Goal: Task Accomplishment & Management: Manage account settings

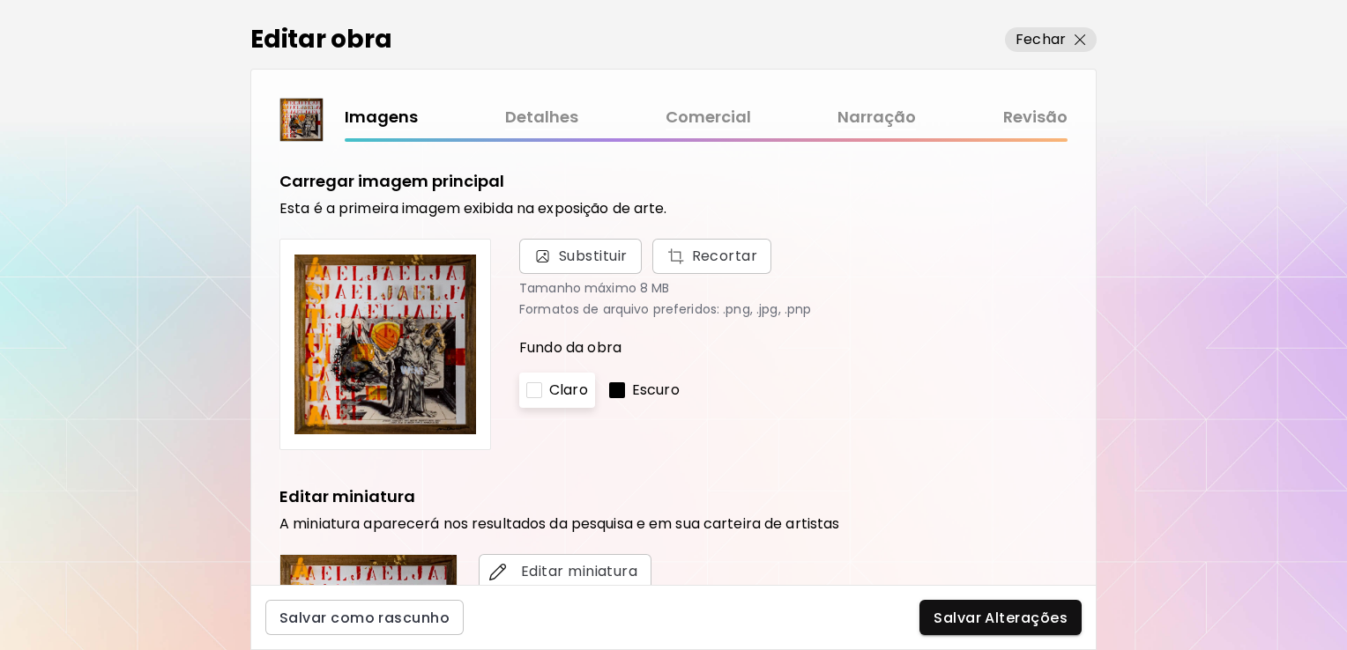
click at [710, 111] on link "Comercial" at bounding box center [707, 118] width 85 height 26
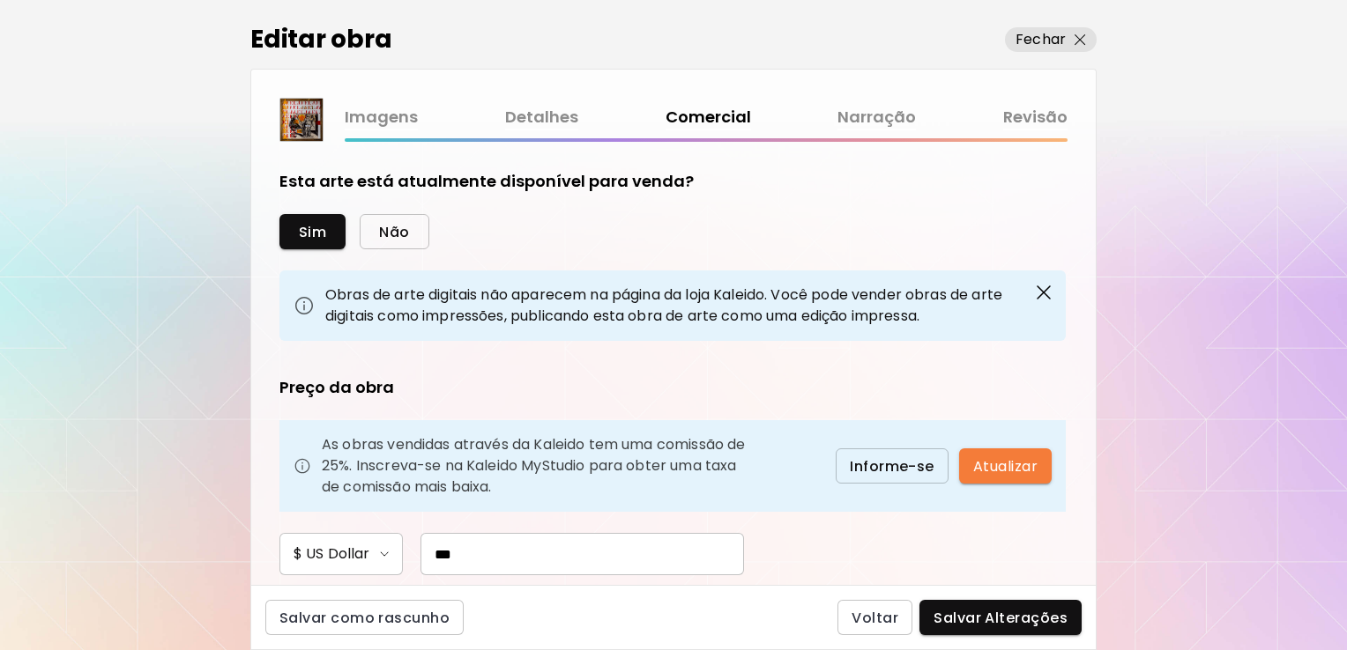
click at [400, 227] on span "Não" at bounding box center [394, 232] width 30 height 19
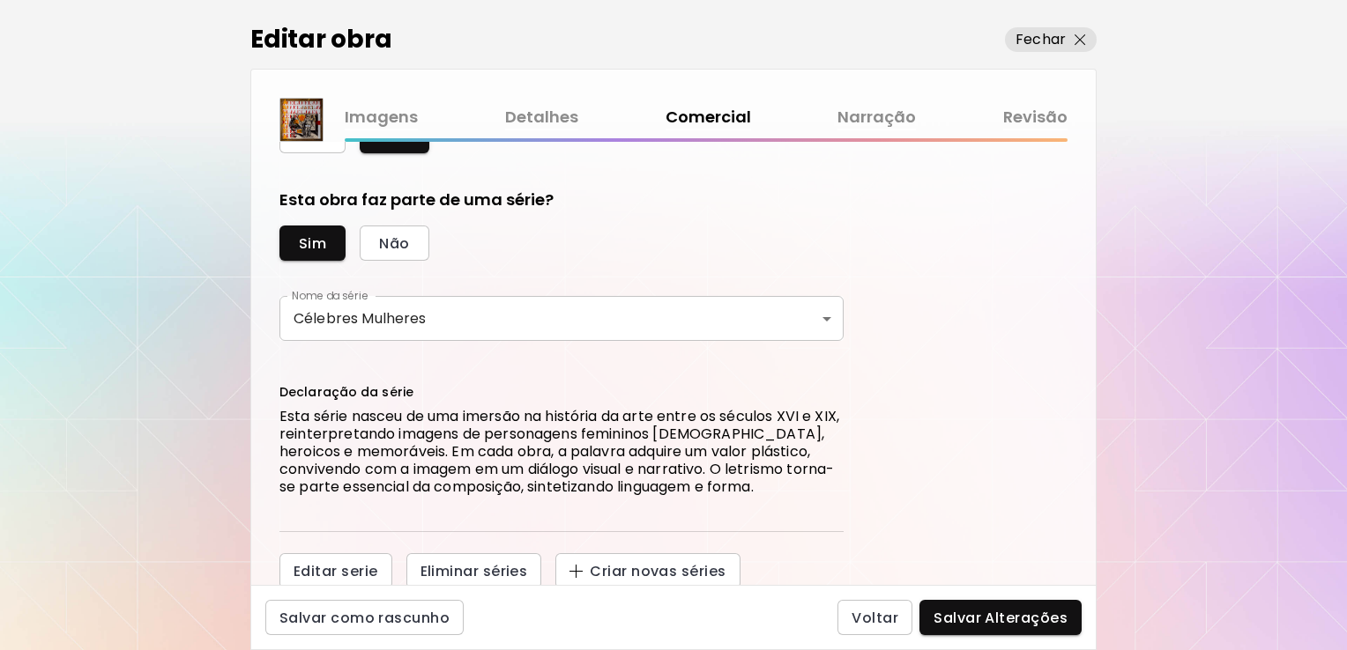
scroll to position [98, 0]
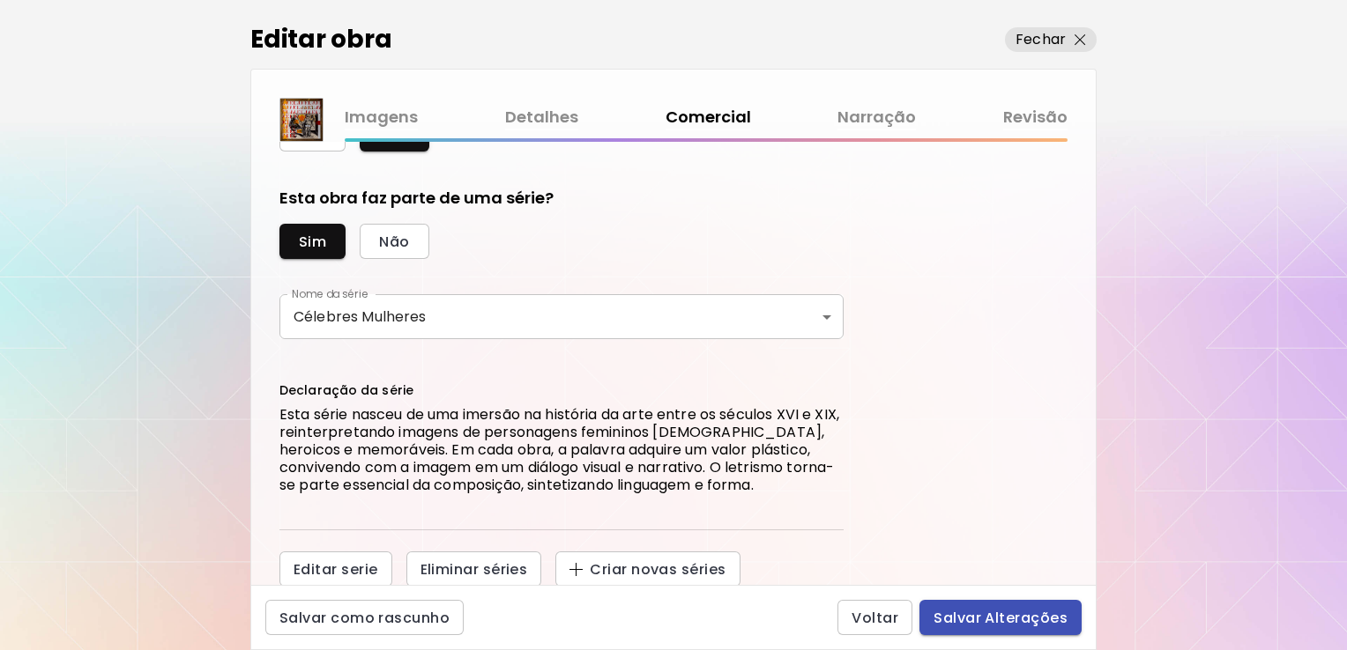
click at [989, 627] on span "Salvar Alterações" at bounding box center [1000, 618] width 134 height 19
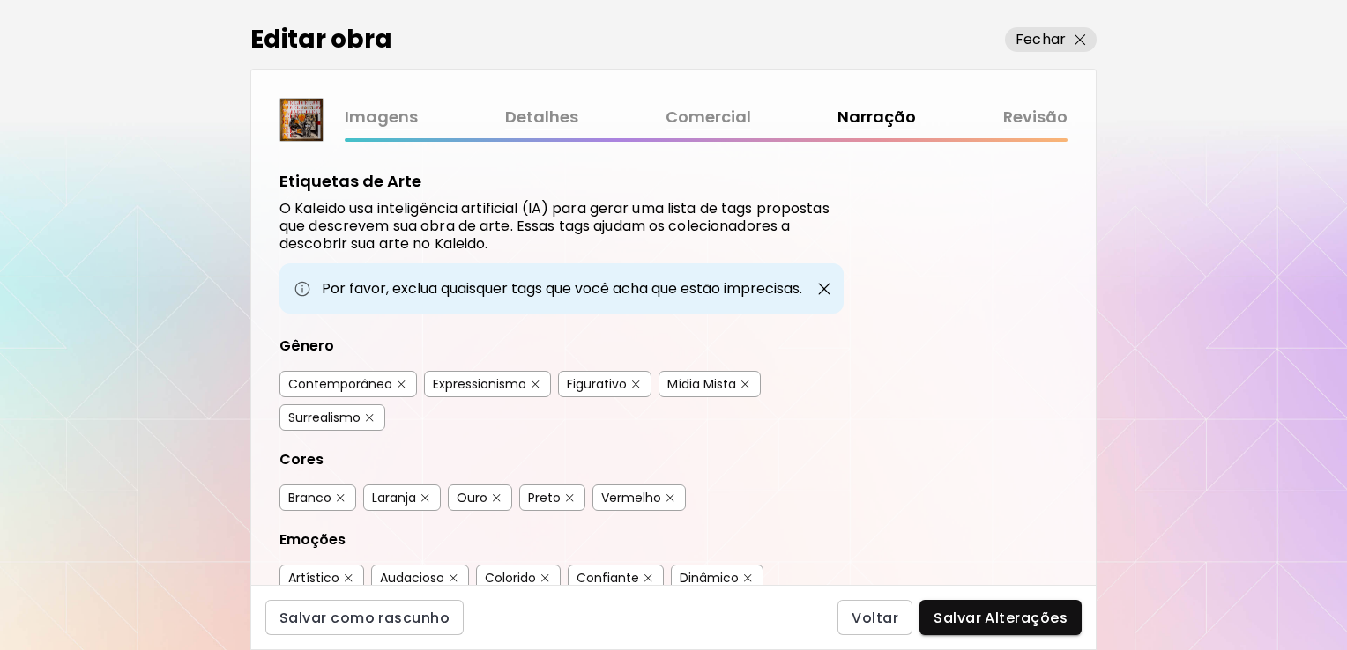
click at [990, 626] on span "Salvar Alterações" at bounding box center [1000, 618] width 134 height 19
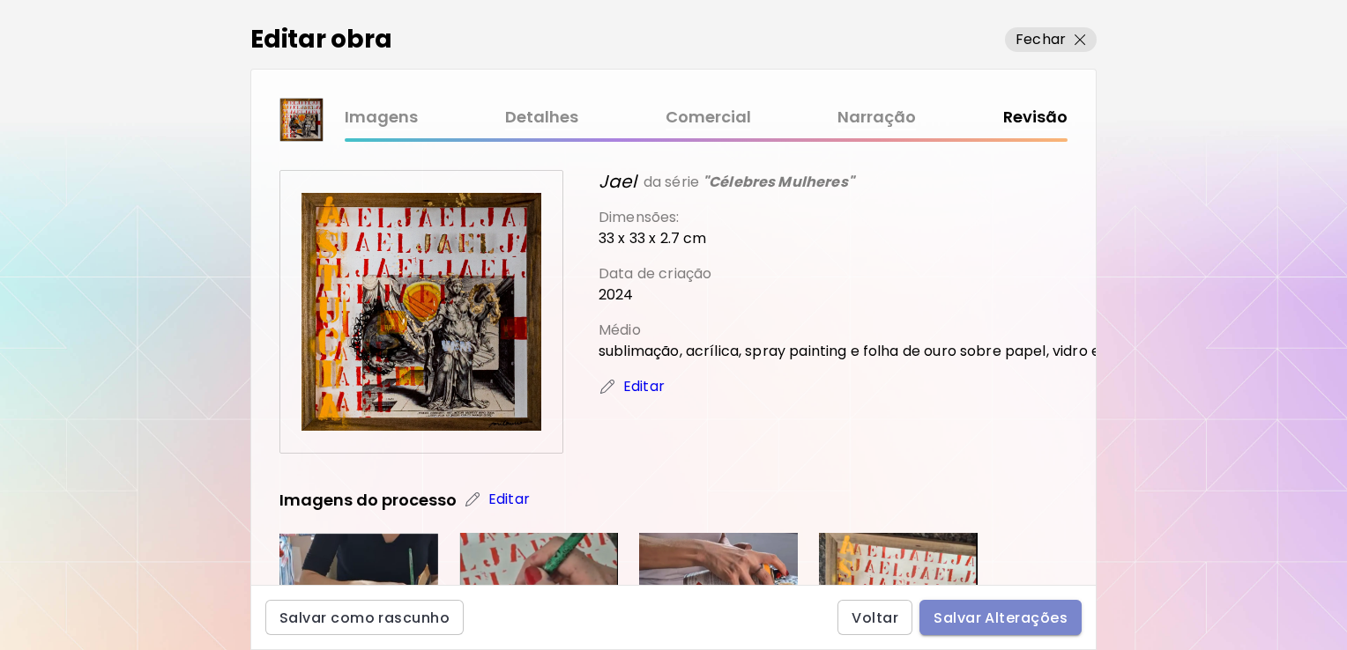
click at [1015, 612] on span "Salvar Alterações" at bounding box center [1000, 618] width 134 height 19
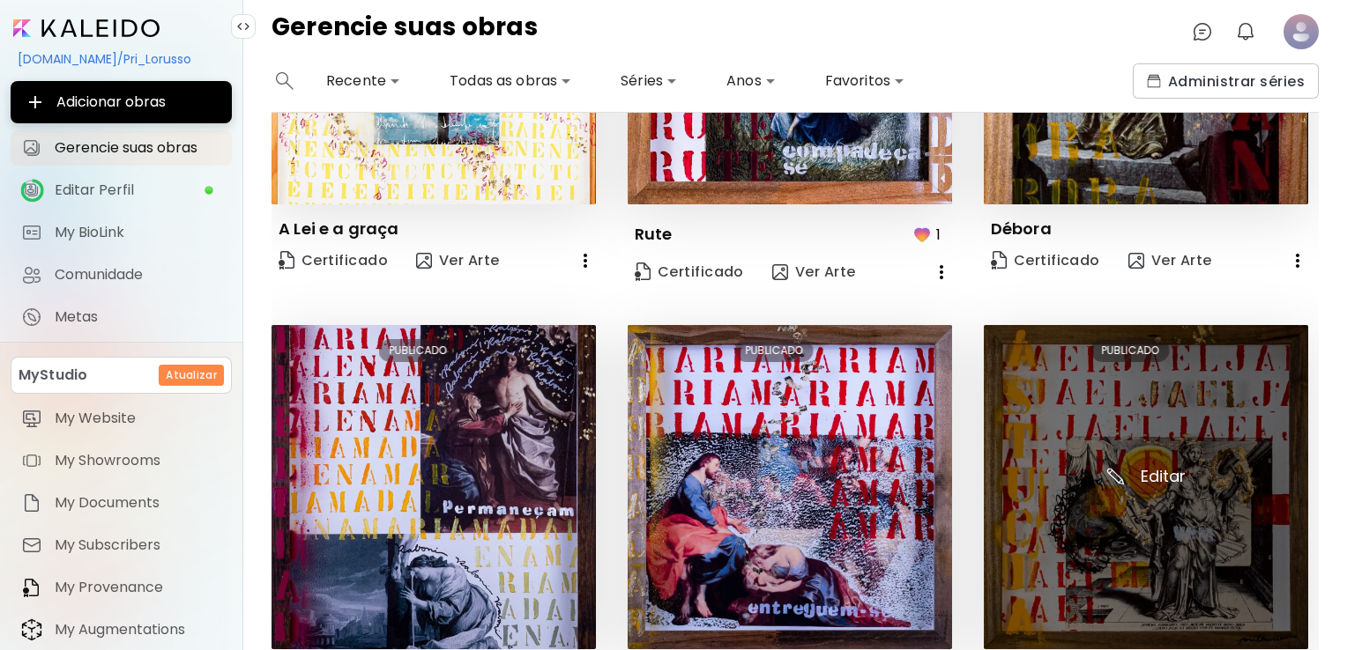
scroll to position [353, 0]
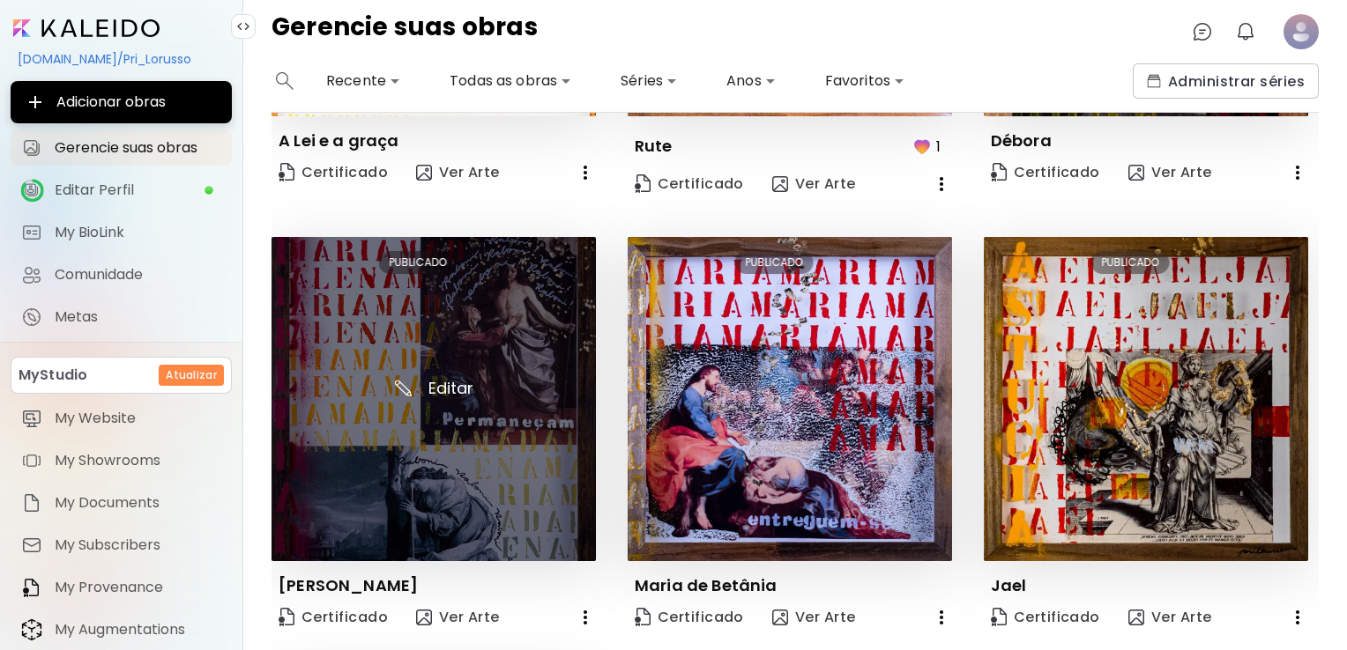
click at [414, 383] on img at bounding box center [433, 399] width 324 height 324
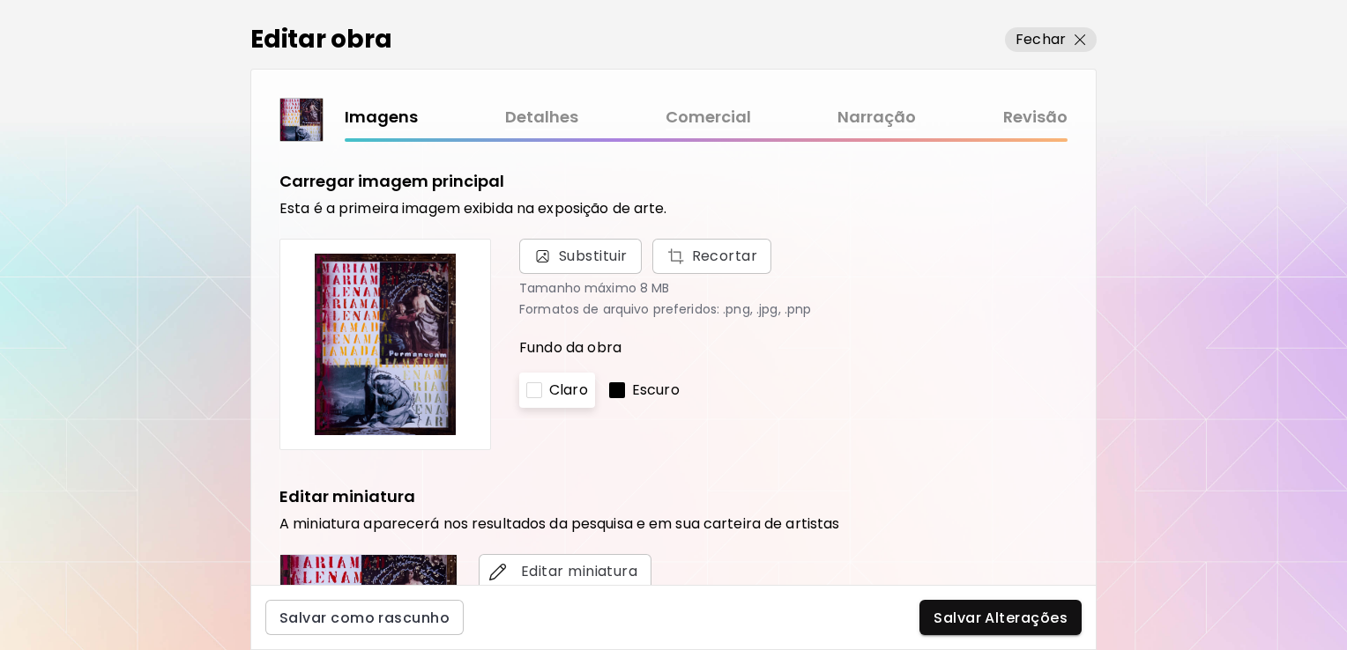
click at [697, 115] on link "Comercial" at bounding box center [707, 118] width 85 height 26
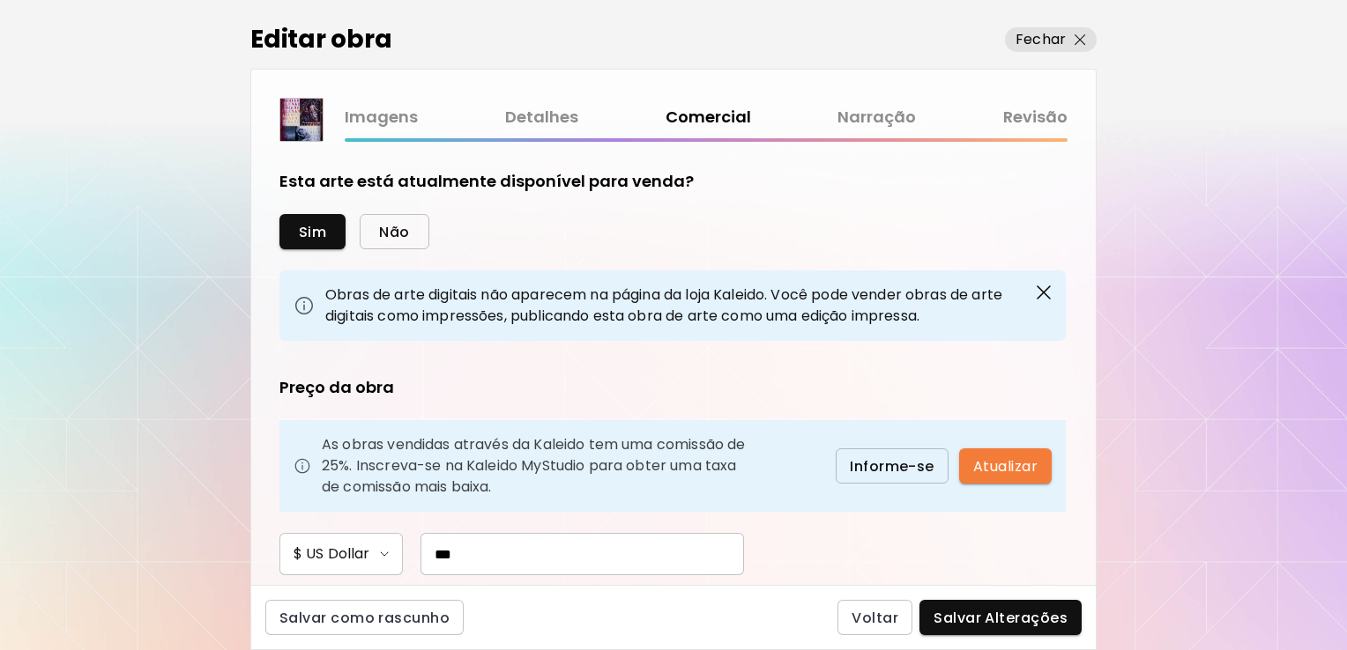
click at [397, 237] on span "Não" at bounding box center [394, 232] width 30 height 19
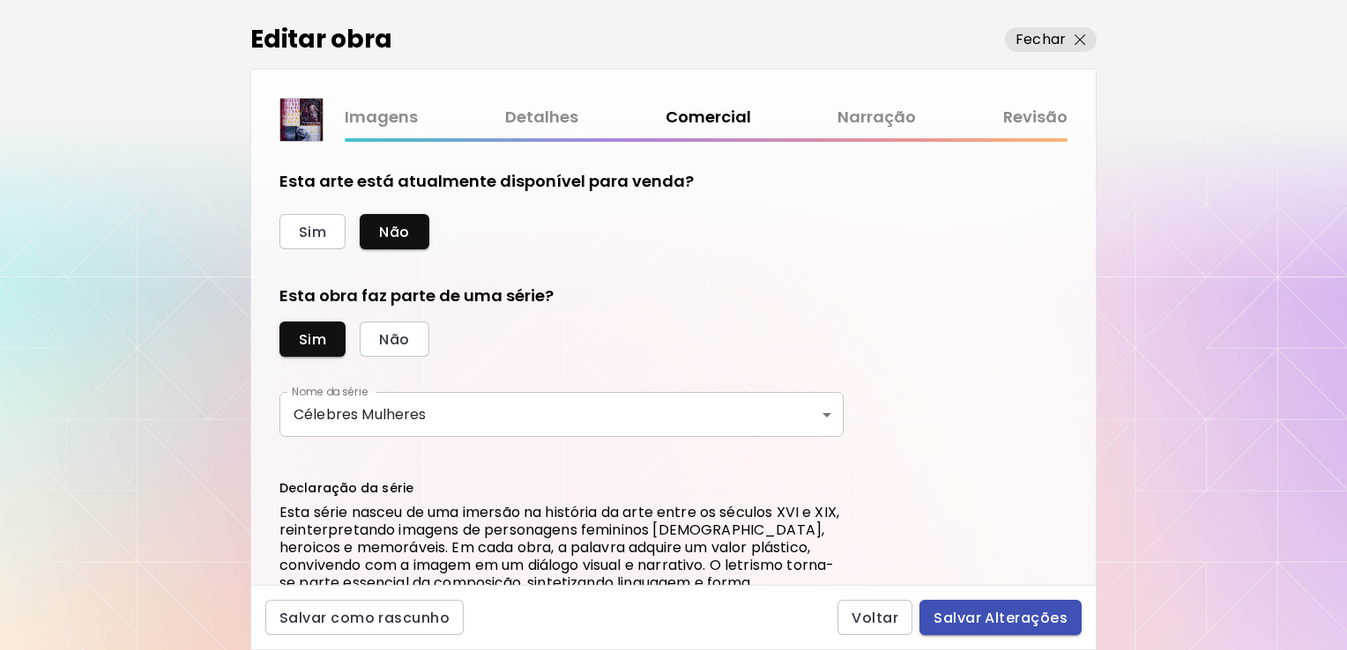
click at [943, 621] on span "Salvar Alterações" at bounding box center [1000, 618] width 134 height 19
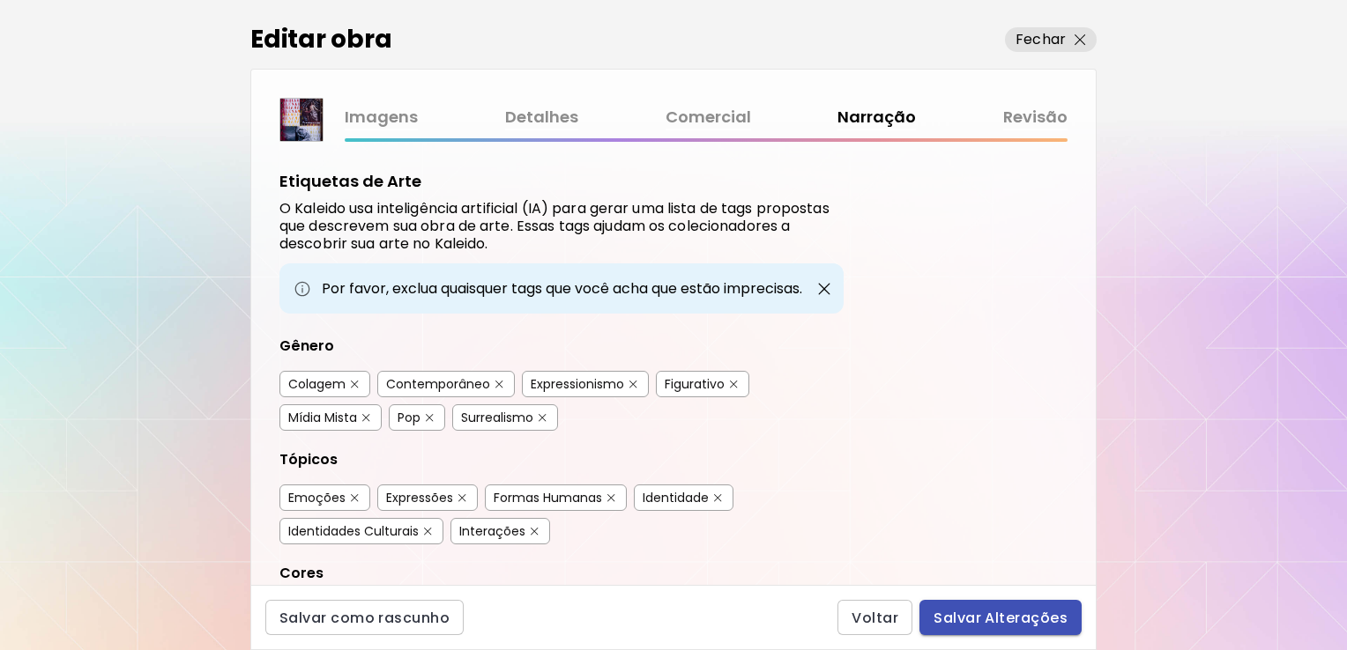
click at [1006, 612] on span "Salvar Alterações" at bounding box center [1000, 618] width 134 height 19
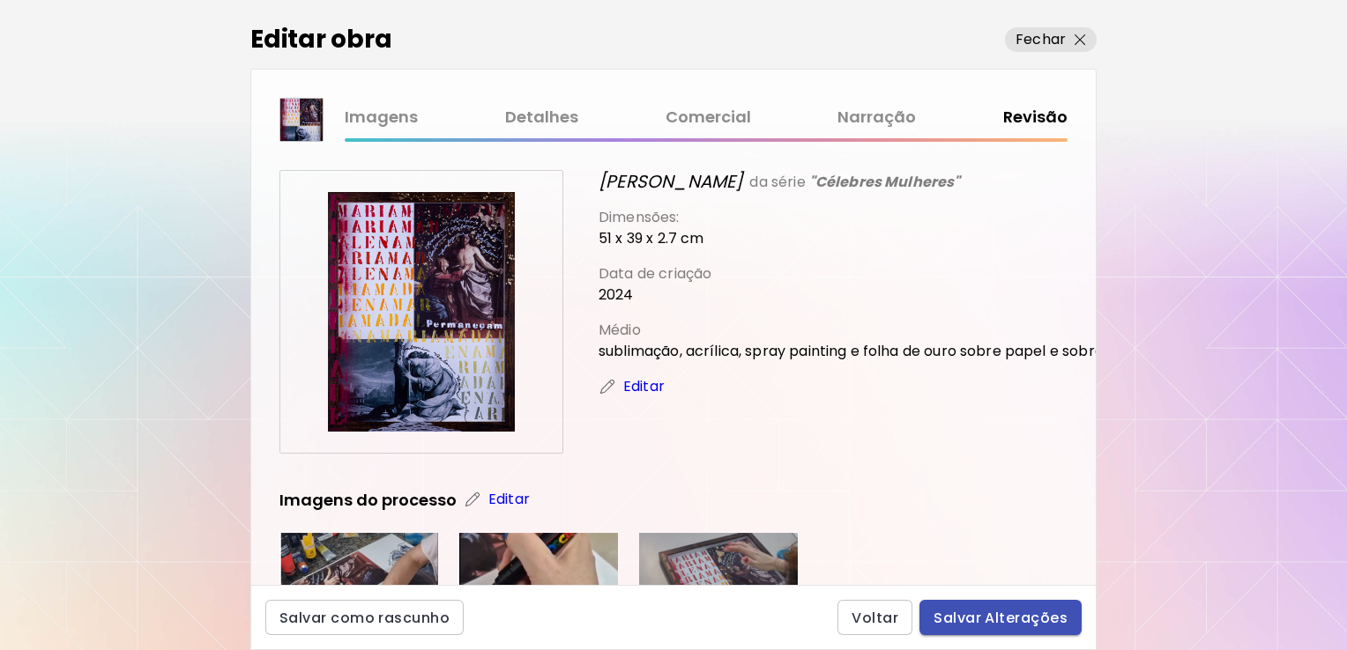
click at [1004, 621] on span "Salvar Alterações" at bounding box center [1000, 618] width 134 height 19
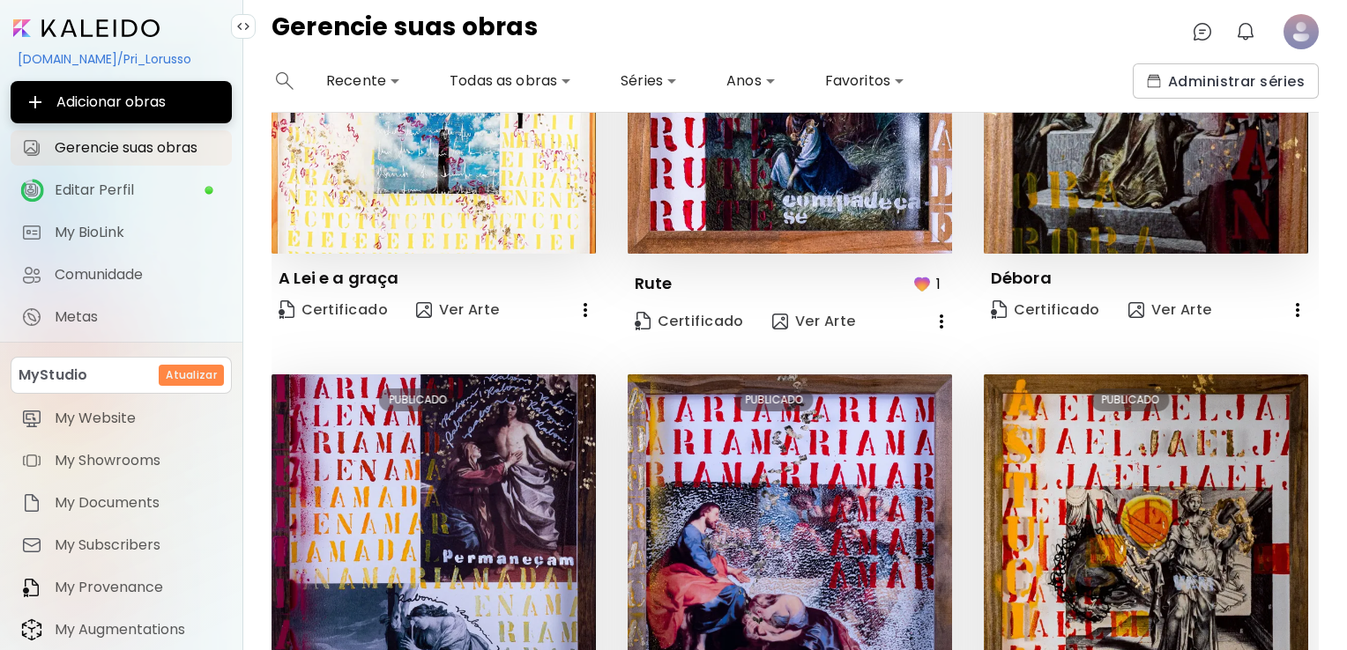
scroll to position [264, 0]
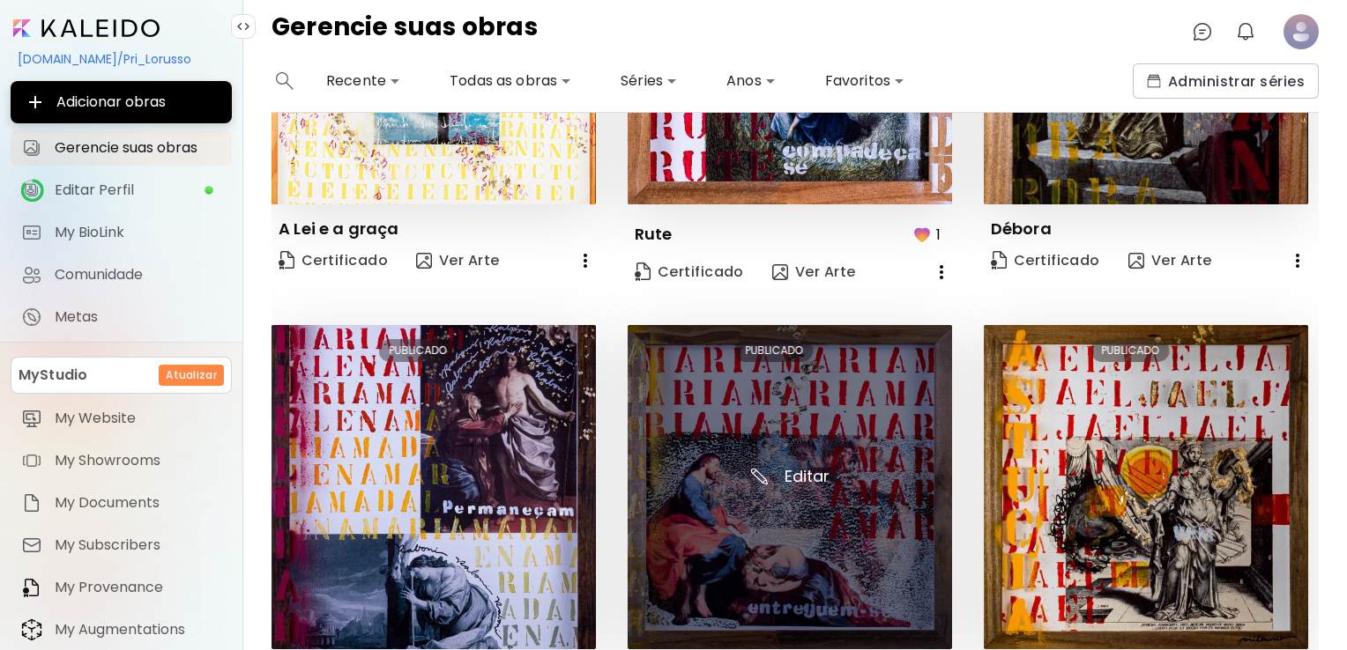
click at [881, 434] on img at bounding box center [790, 487] width 324 height 324
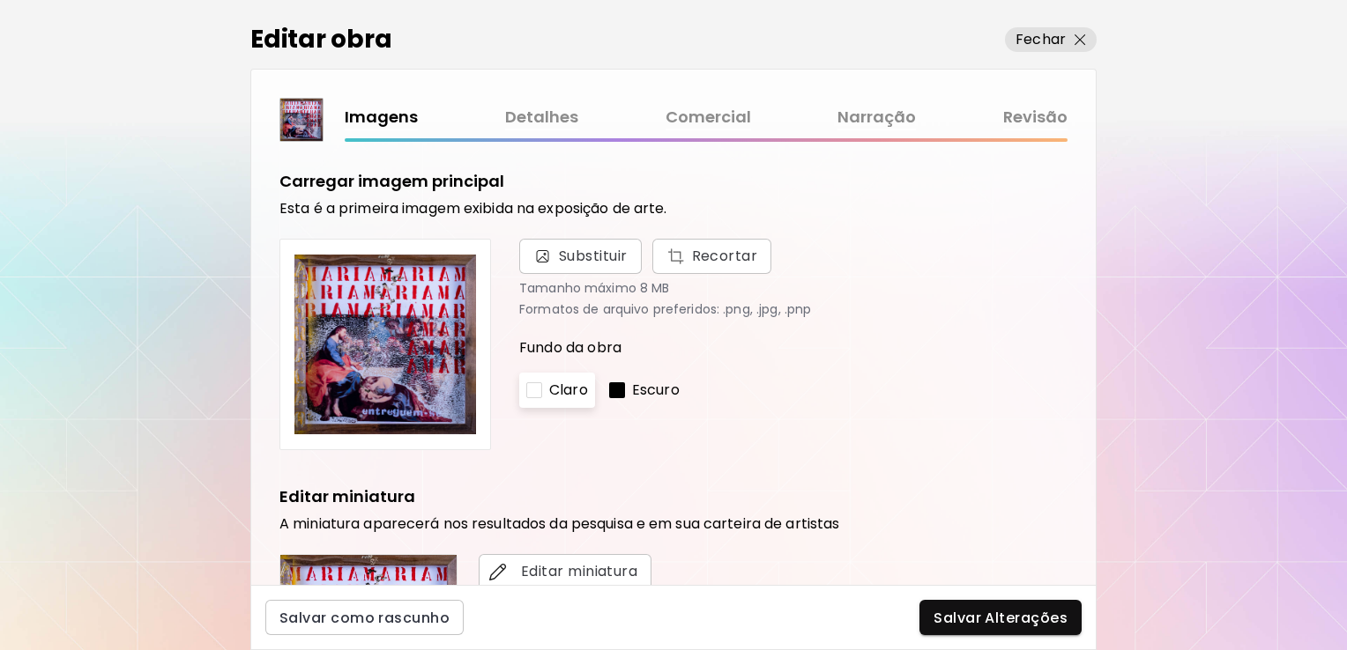
click at [724, 113] on link "Comercial" at bounding box center [707, 118] width 85 height 26
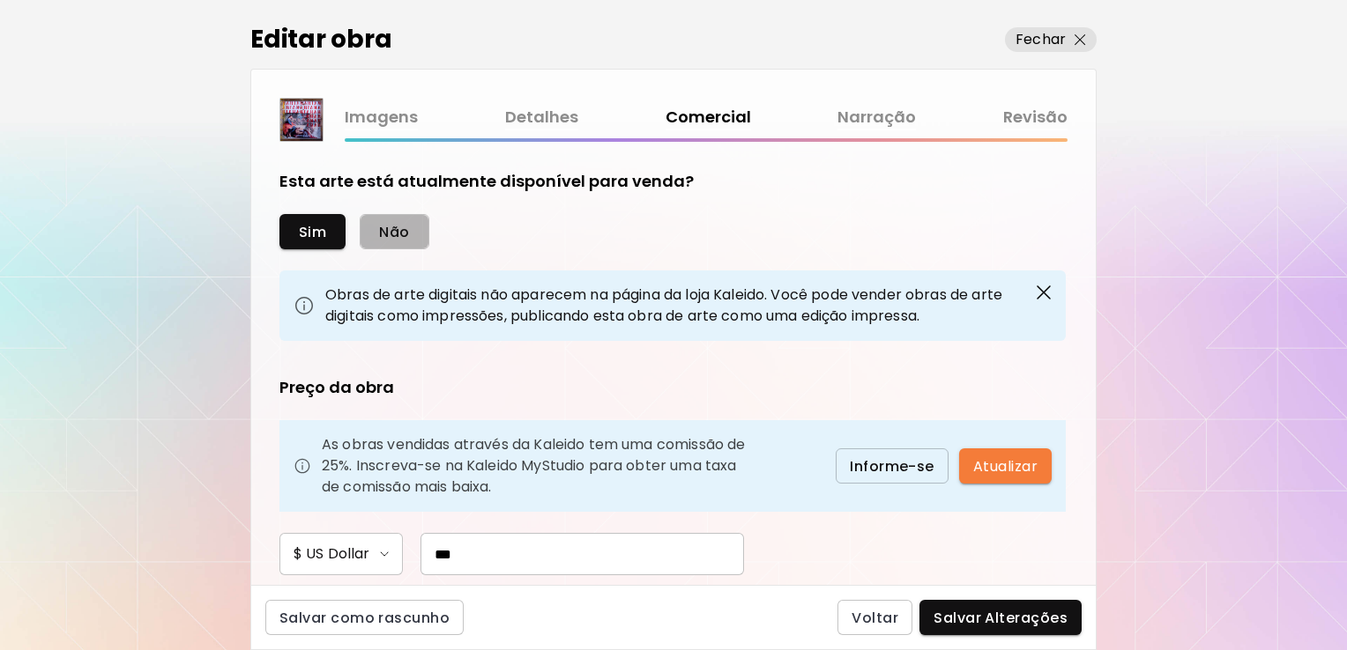
click at [416, 227] on button "Não" at bounding box center [394, 231] width 69 height 35
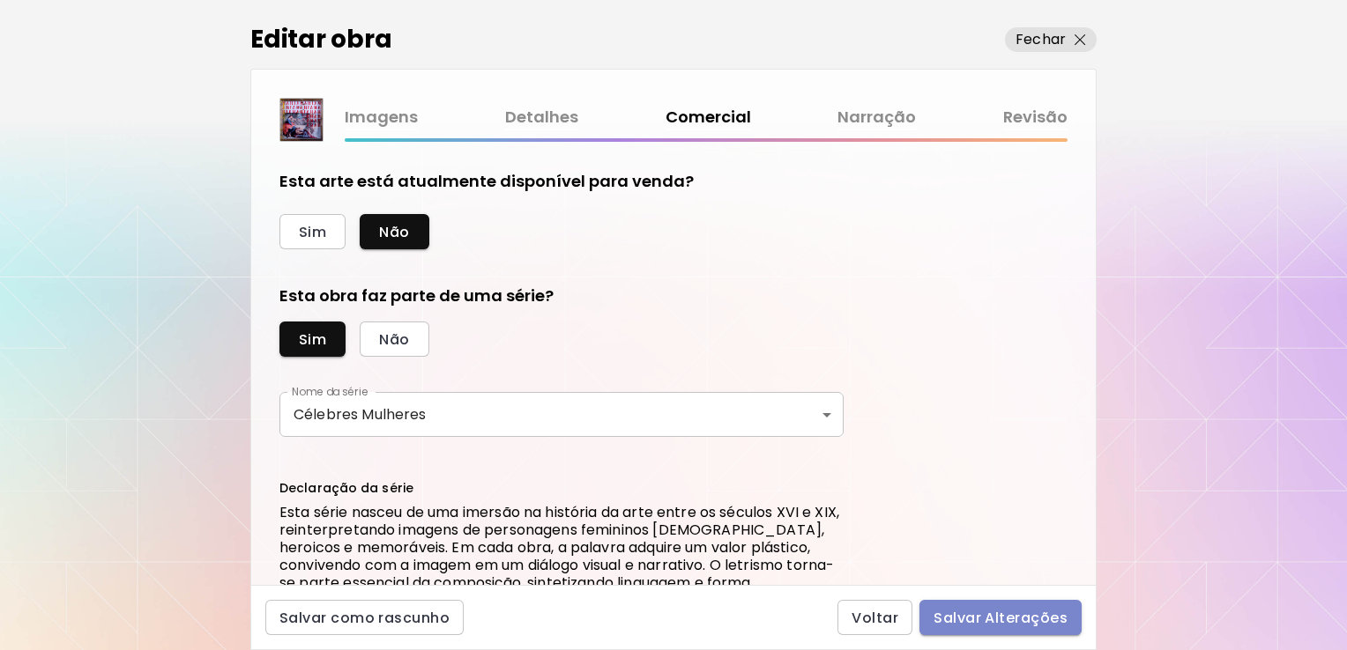
click at [1000, 614] on span "Salvar Alterações" at bounding box center [1000, 618] width 134 height 19
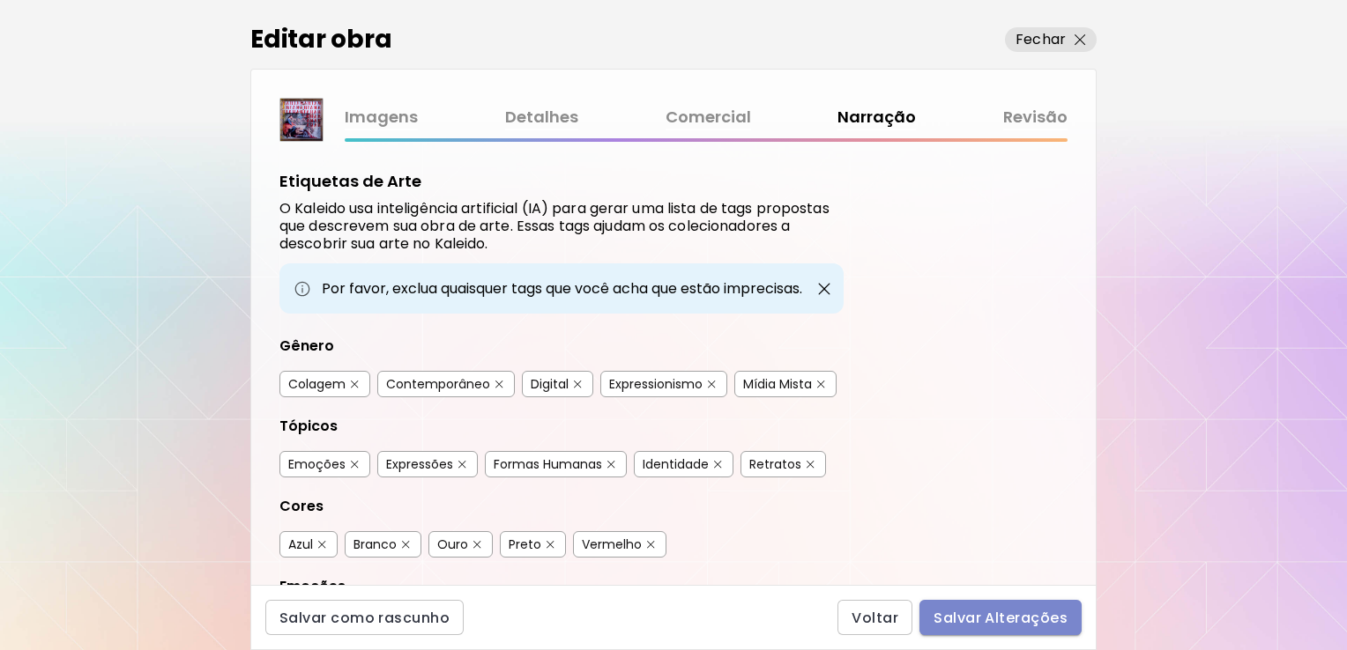
click at [1006, 614] on span "Salvar Alterações" at bounding box center [1000, 618] width 134 height 19
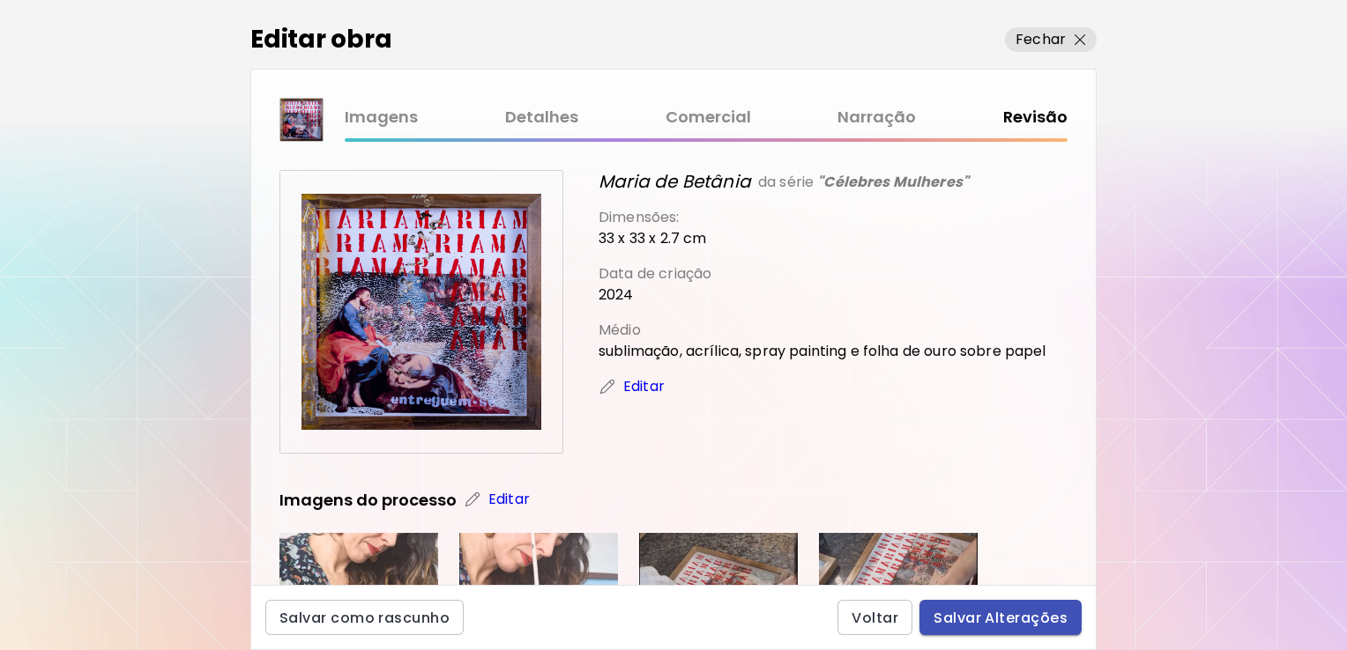
click at [1006, 614] on span "Salvar Alterações" at bounding box center [1000, 618] width 134 height 19
